Goal: Task Accomplishment & Management: Manage account settings

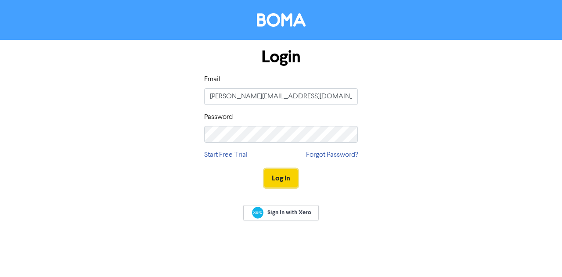
click at [282, 177] on button "Log In" at bounding box center [280, 178] width 33 height 18
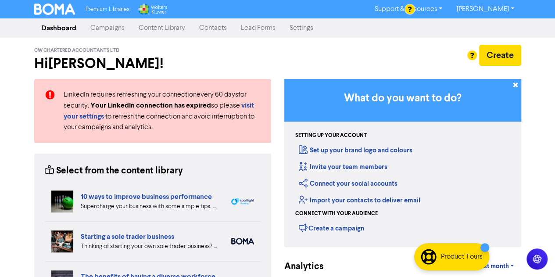
click at [113, 30] on link "Campaigns" at bounding box center [107, 28] width 48 height 18
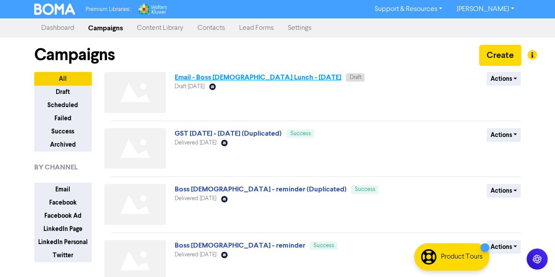
click at [207, 79] on link "Email - Boss [DEMOGRAPHIC_DATA] Lunch - [DATE]" at bounding box center [258, 77] width 166 height 9
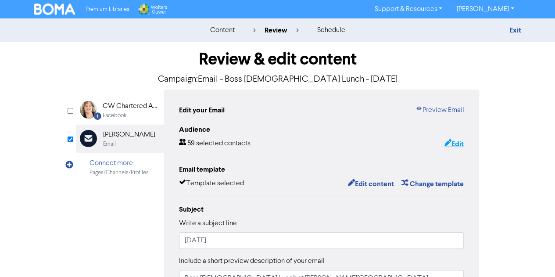
click at [452, 140] on button "Edit" at bounding box center [454, 143] width 20 height 11
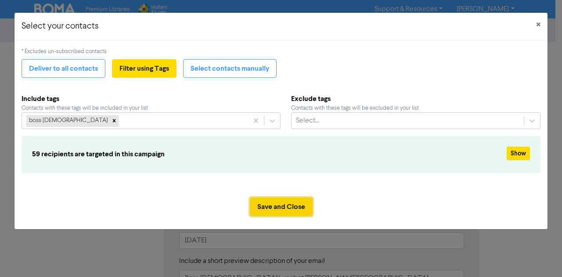
click at [281, 208] on button "Save and Close" at bounding box center [281, 207] width 63 height 18
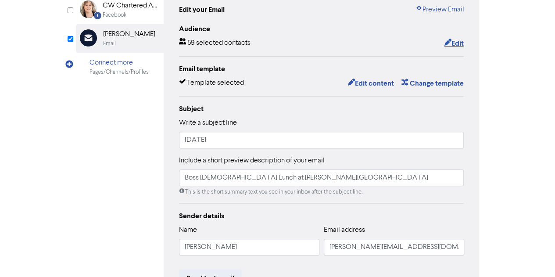
scroll to position [105, 0]
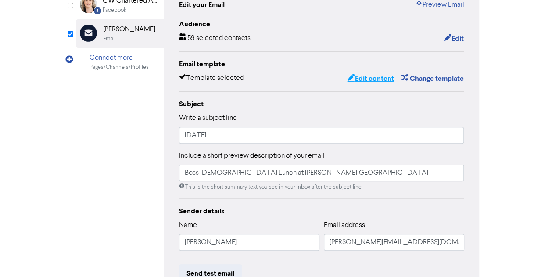
click at [376, 76] on button "Edit content" at bounding box center [370, 78] width 47 height 11
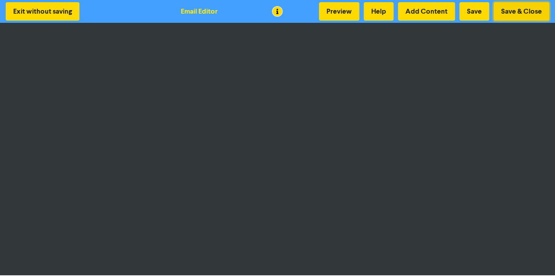
click at [511, 6] on button "Save & Close" at bounding box center [522, 11] width 56 height 18
